Goal: Find specific page/section: Find specific page/section

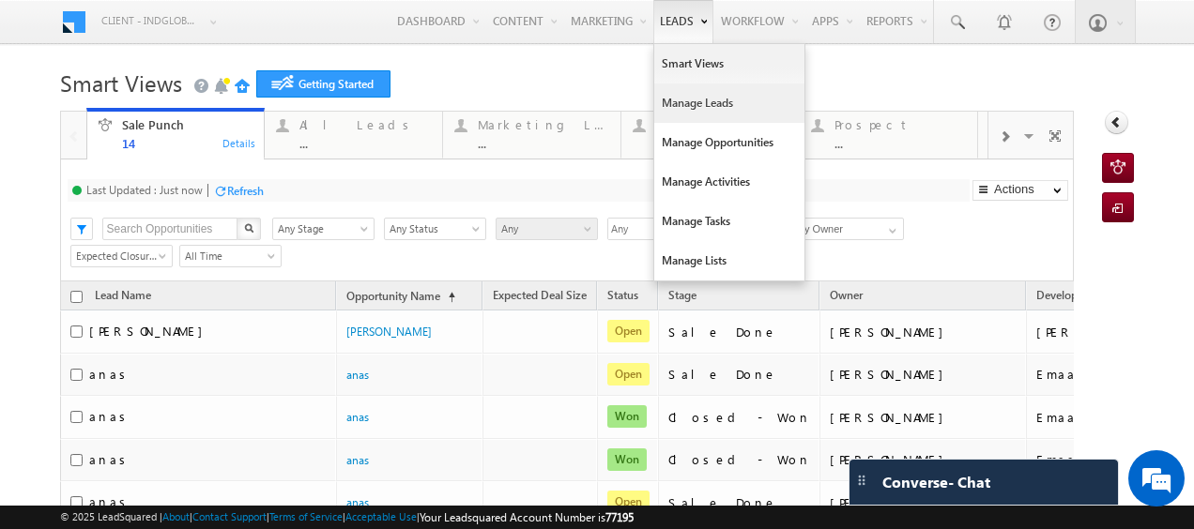
click at [680, 107] on link "Manage Leads" at bounding box center [729, 103] width 150 height 39
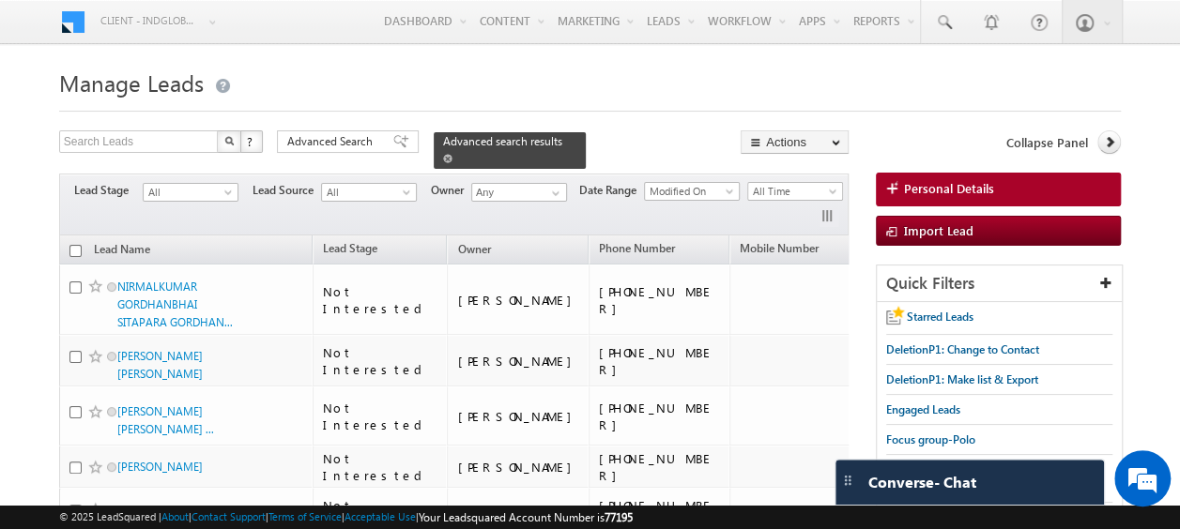
click at [452, 154] on span at bounding box center [447, 158] width 9 height 9
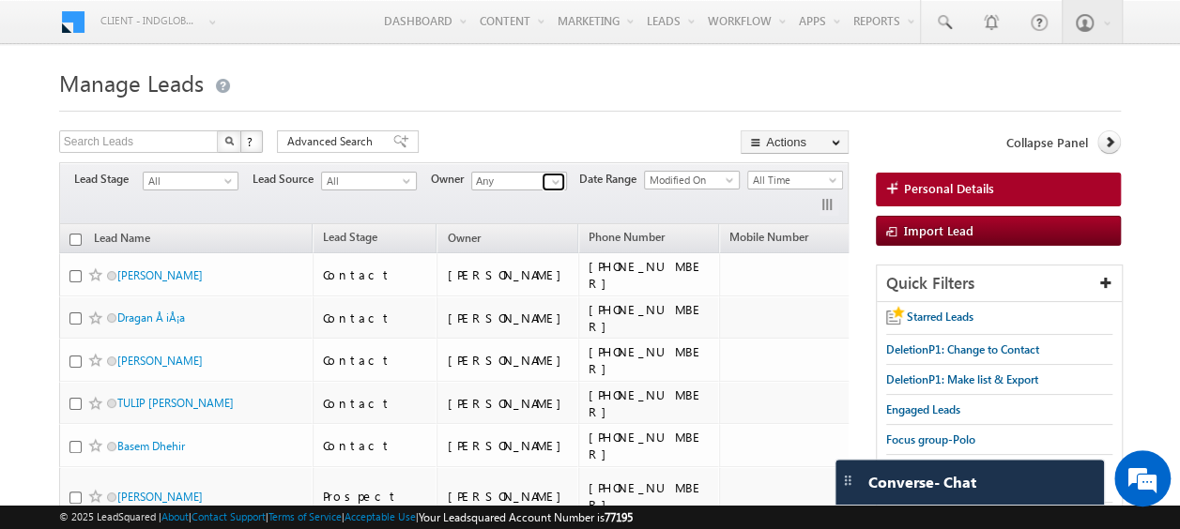
click at [553, 179] on span at bounding box center [555, 182] width 15 height 15
click at [517, 235] on link "System" at bounding box center [565, 234] width 188 height 22
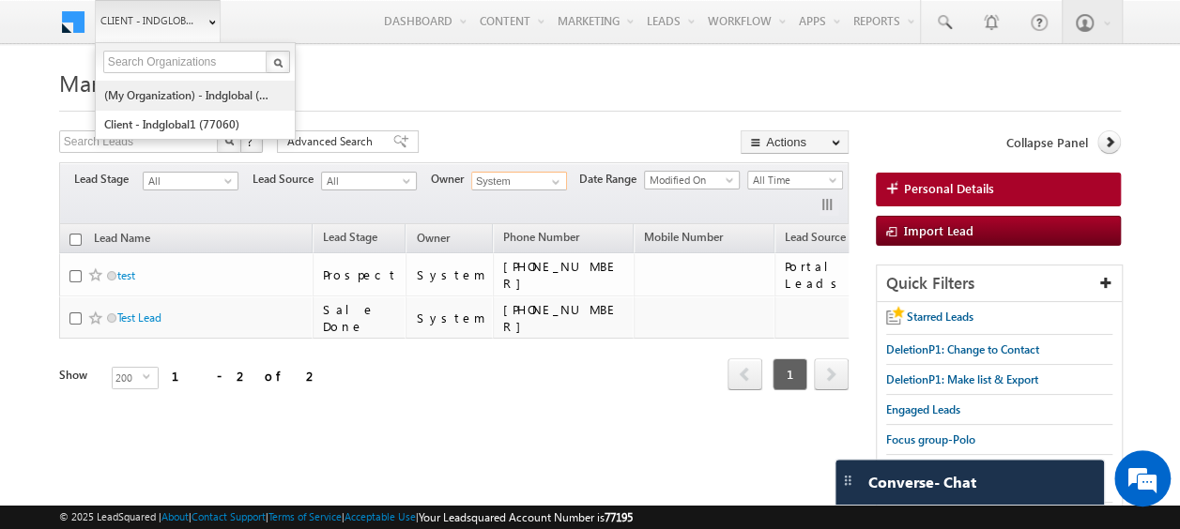
type input "System"
click at [170, 88] on link "(My Organization) - indglobal (48060)" at bounding box center [189, 95] width 172 height 29
